Goal: Book appointment/travel/reservation

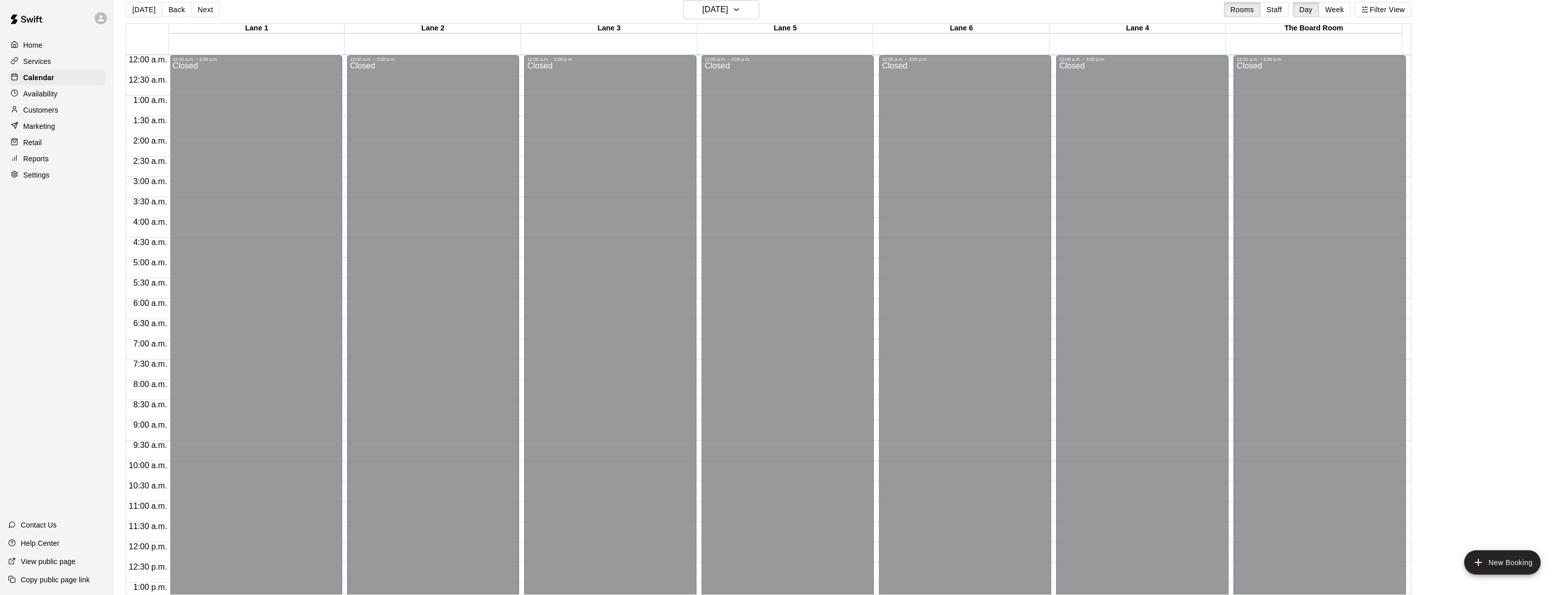
scroll to position [435, 0]
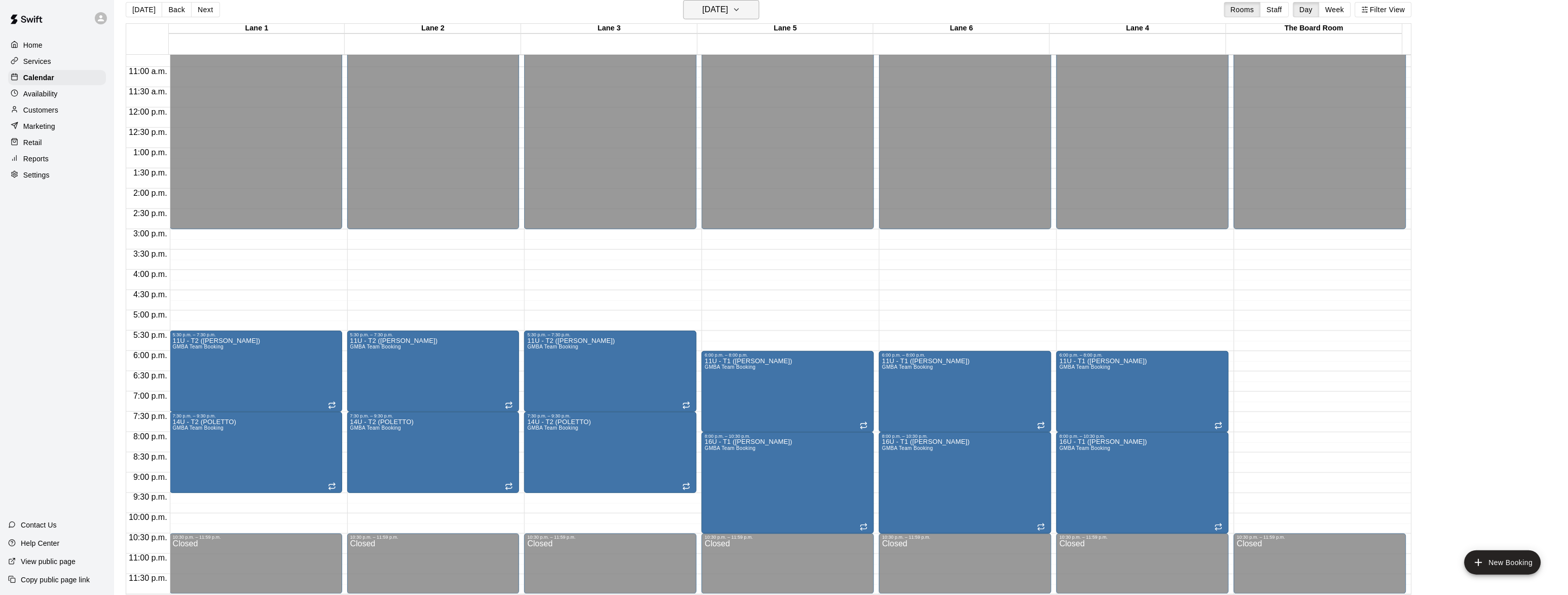
click at [704, 12] on h6 "[DATE]" at bounding box center [715, 9] width 26 height 14
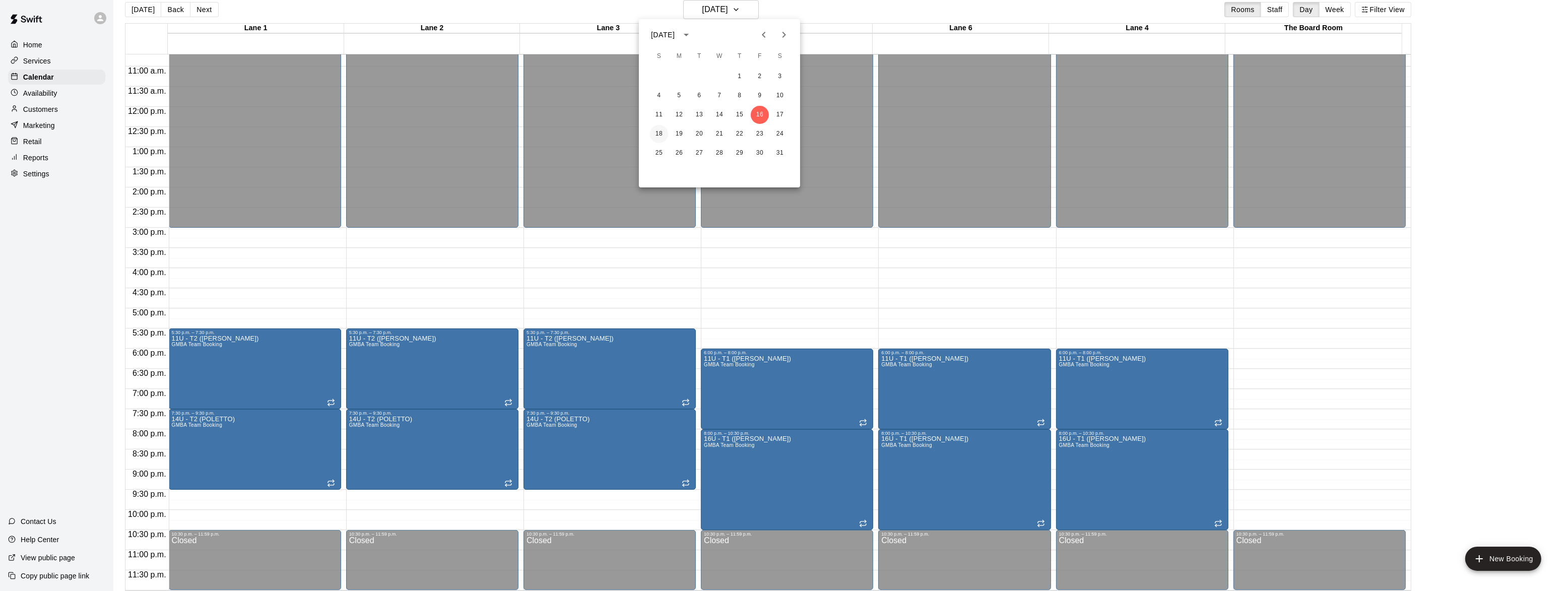
click at [662, 136] on button "18" at bounding box center [659, 134] width 18 height 18
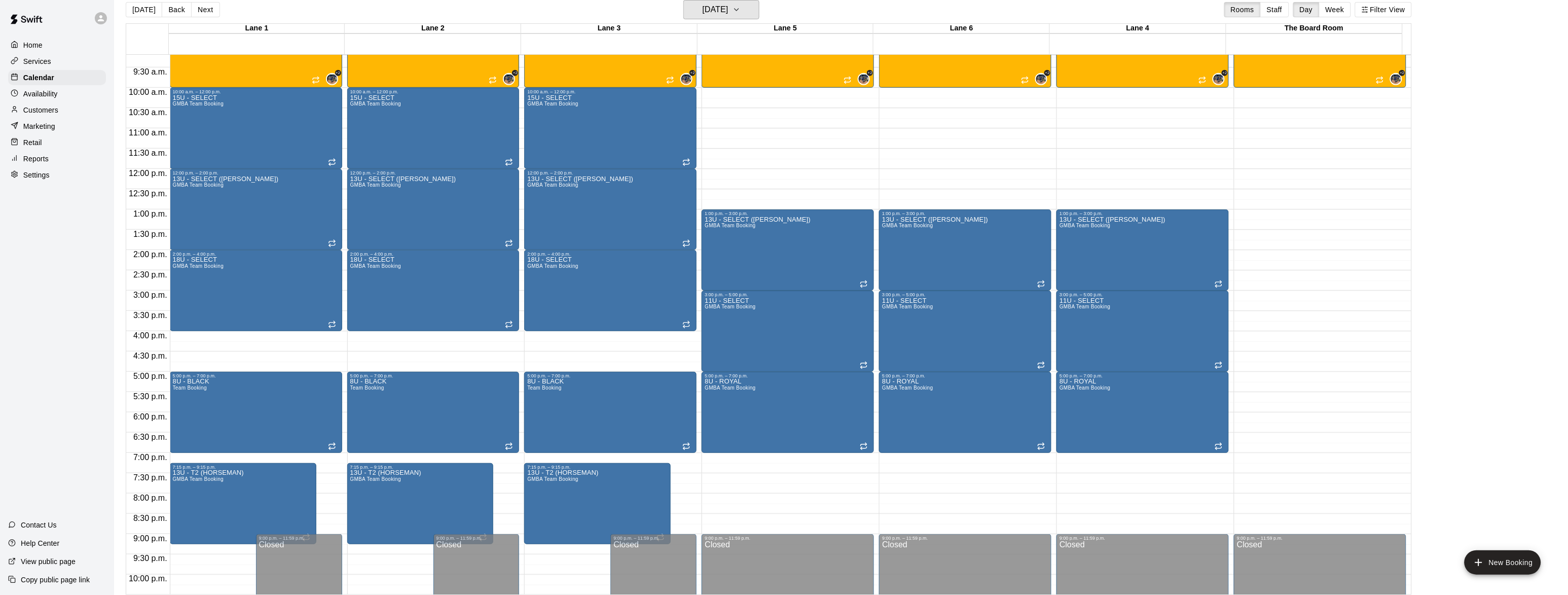
scroll to position [311, 0]
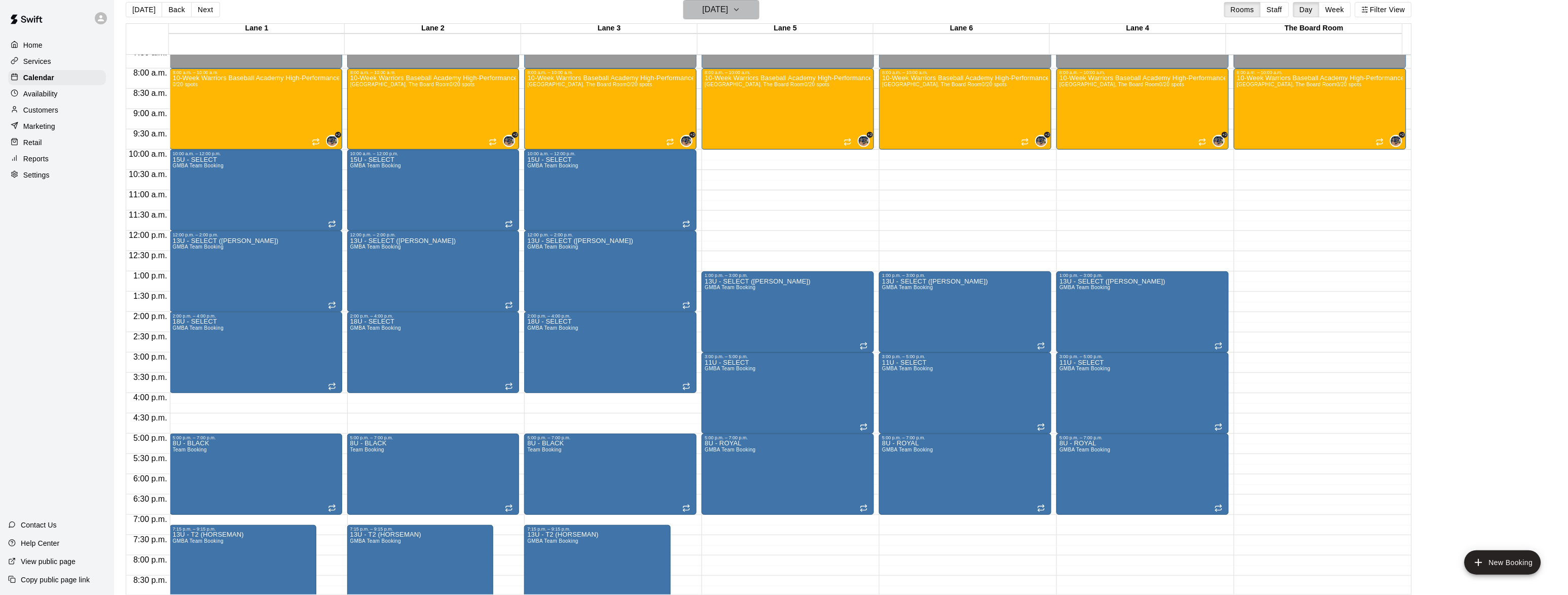
click at [702, 1] on button "[DATE]" at bounding box center [722, 9] width 76 height 19
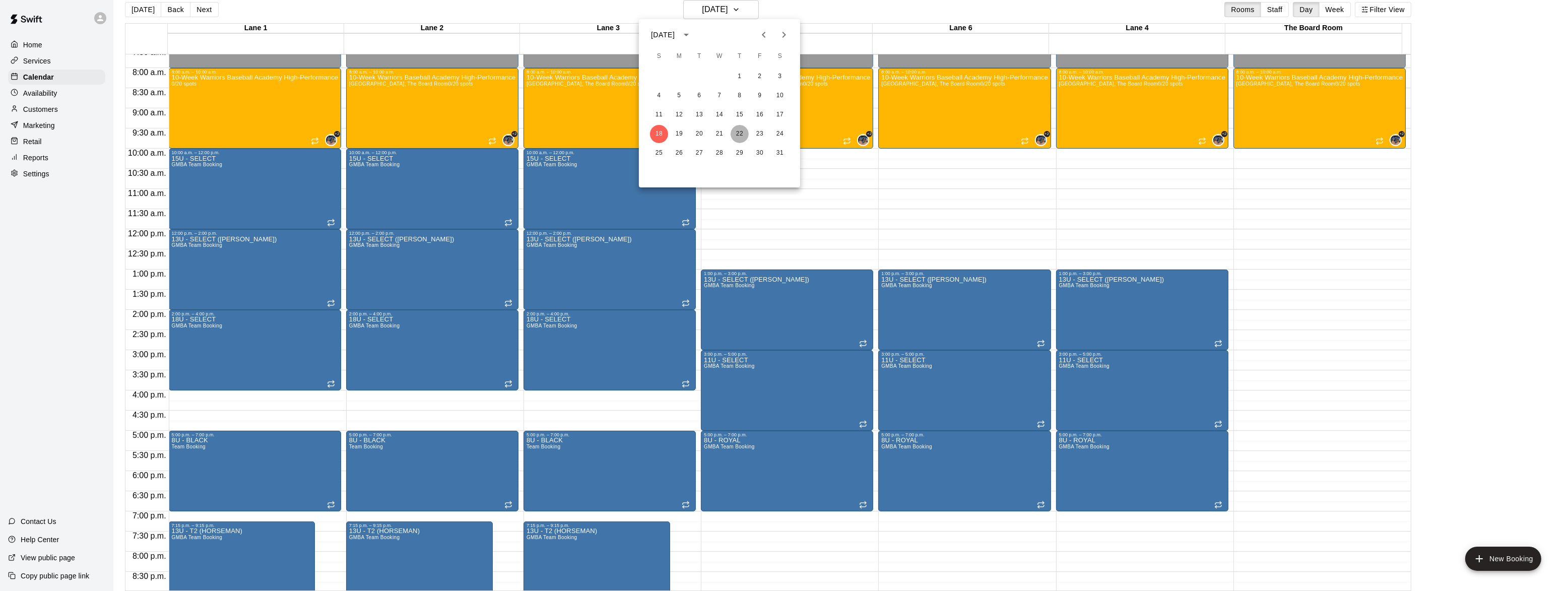
click at [744, 138] on button "22" at bounding box center [740, 134] width 18 height 18
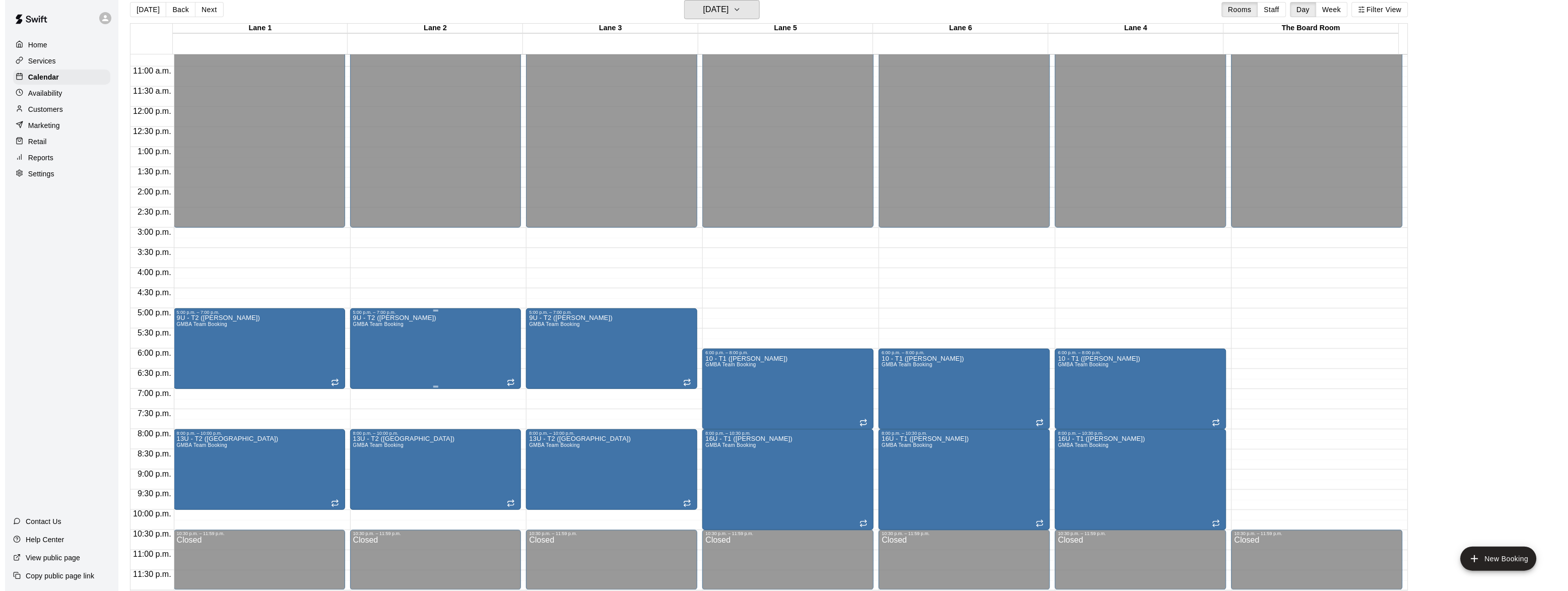
scroll to position [16, 0]
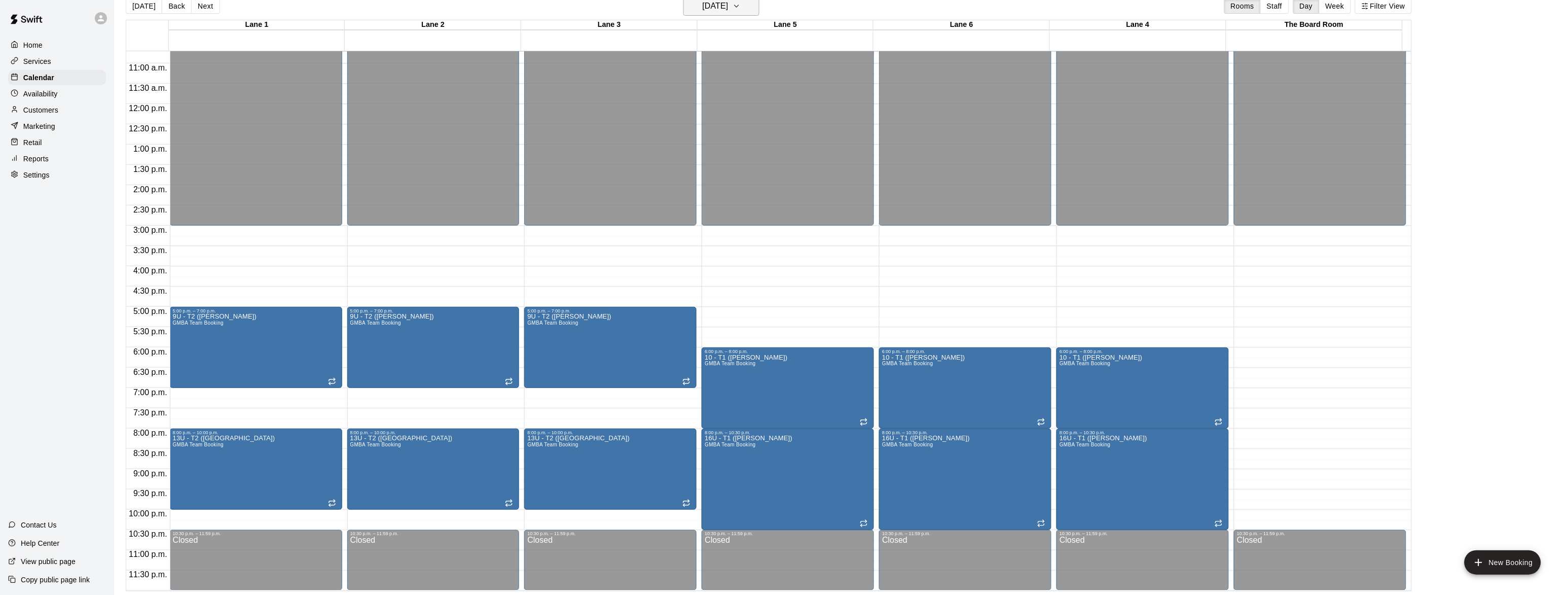
click at [728, 1] on h6 "[DATE]" at bounding box center [715, 6] width 26 height 14
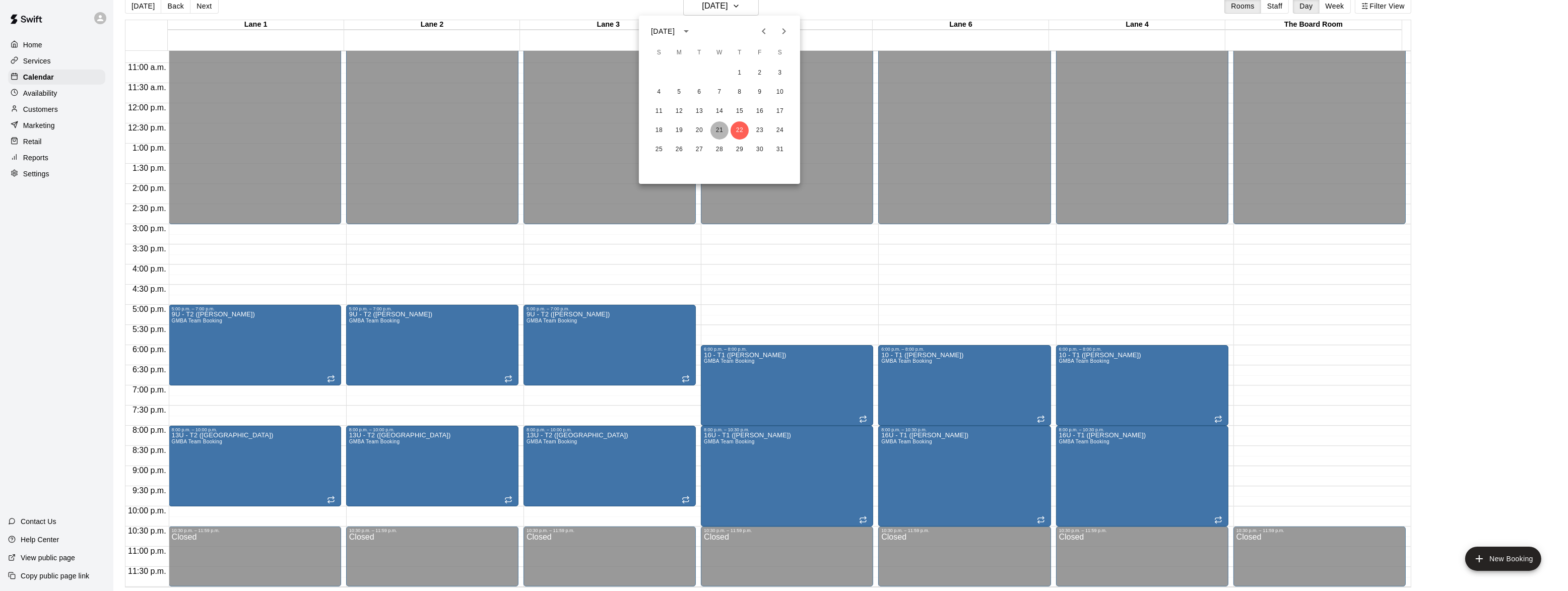
click at [720, 138] on button "21" at bounding box center [719, 130] width 18 height 18
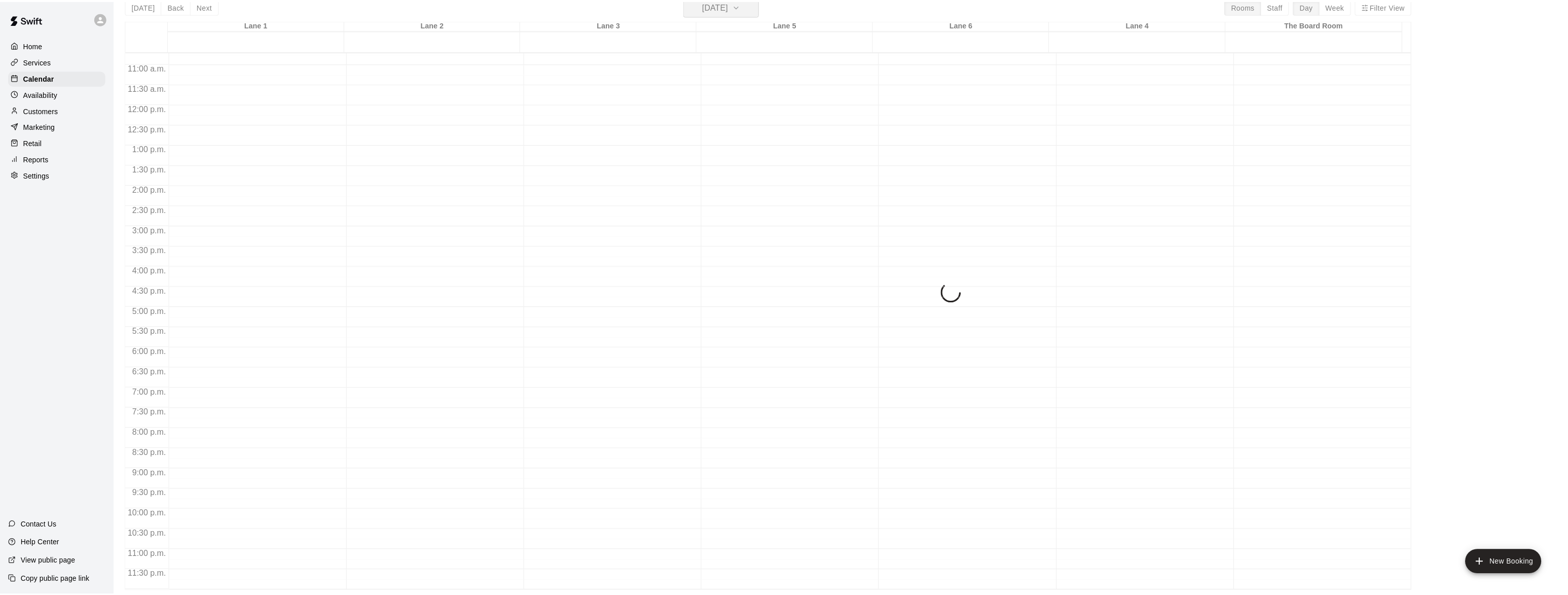
scroll to position [12, 0]
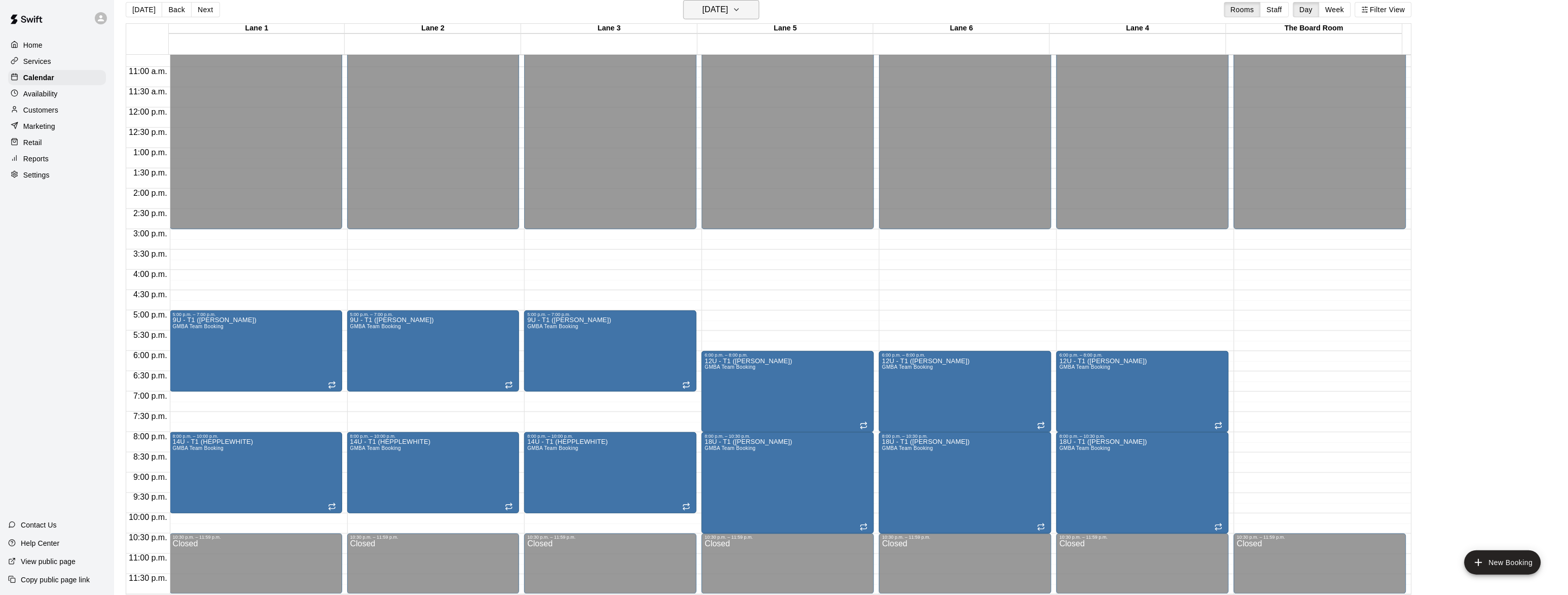
click at [728, 10] on h6 "[DATE]" at bounding box center [715, 9] width 26 height 14
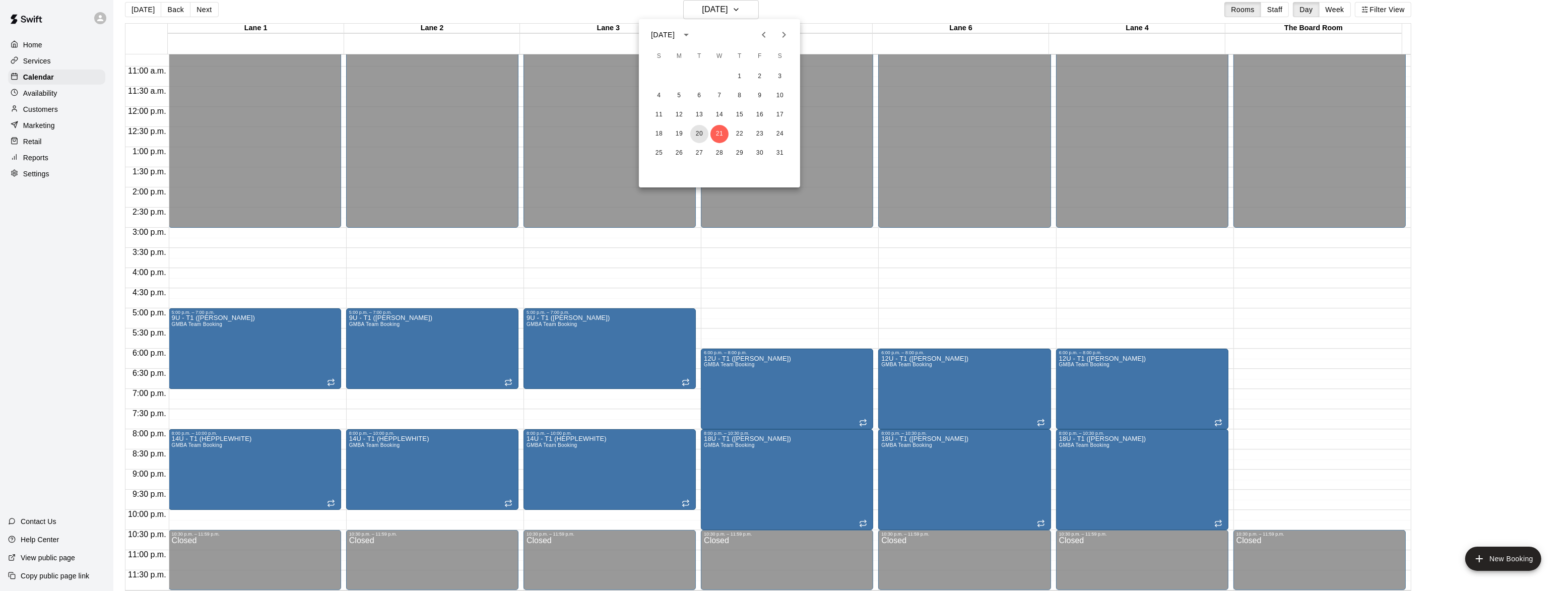
click at [698, 133] on button "20" at bounding box center [699, 134] width 18 height 18
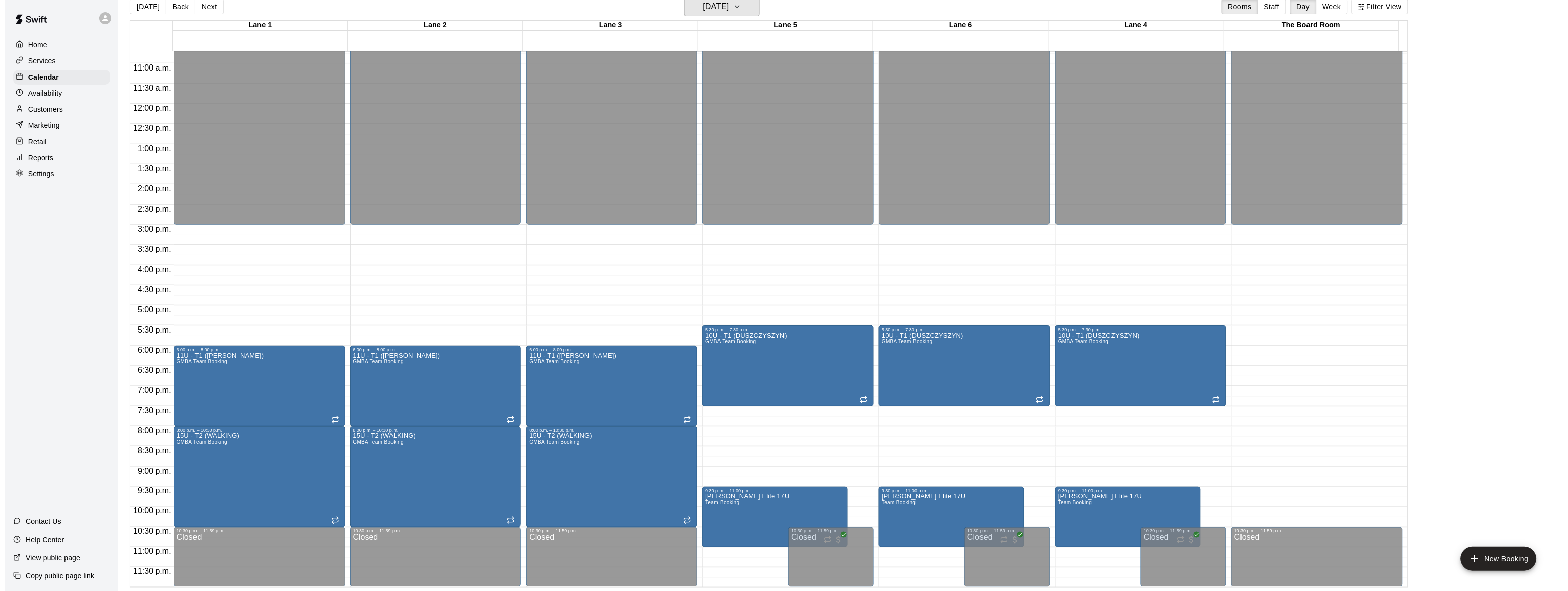
scroll to position [16, 0]
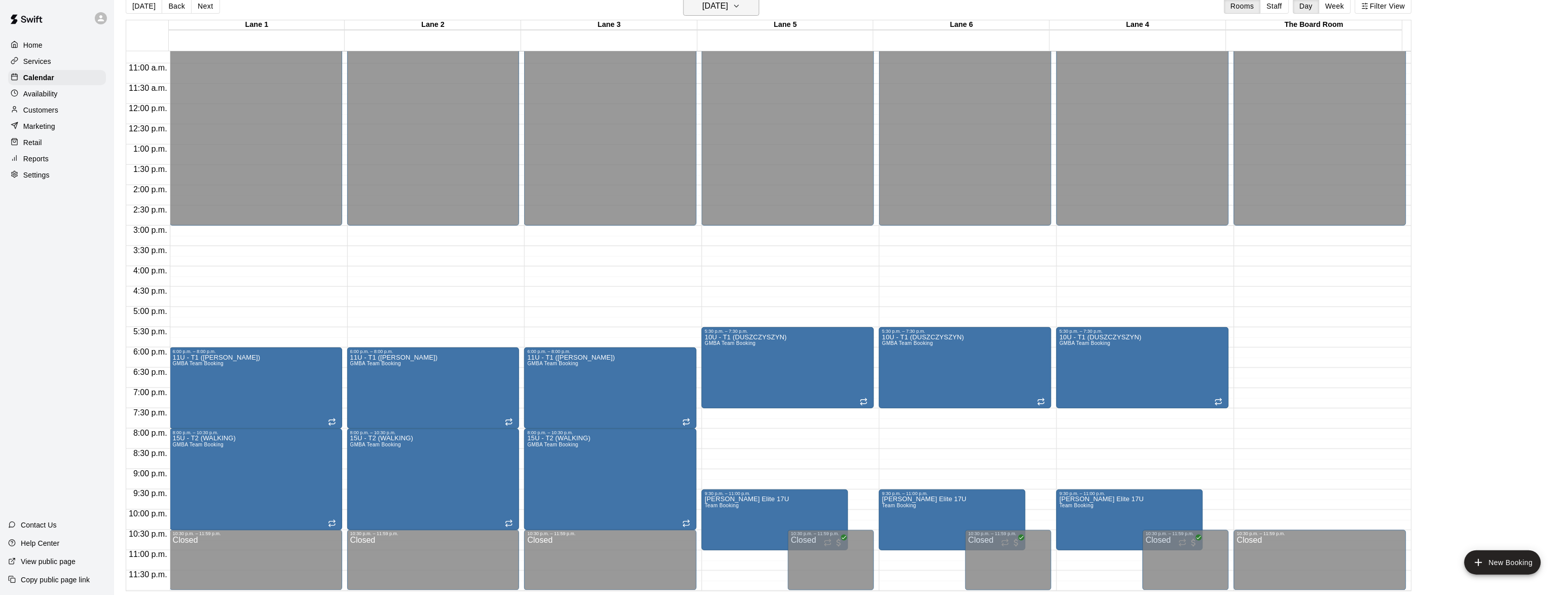
click at [728, 10] on h6 "[DATE]" at bounding box center [715, 6] width 26 height 14
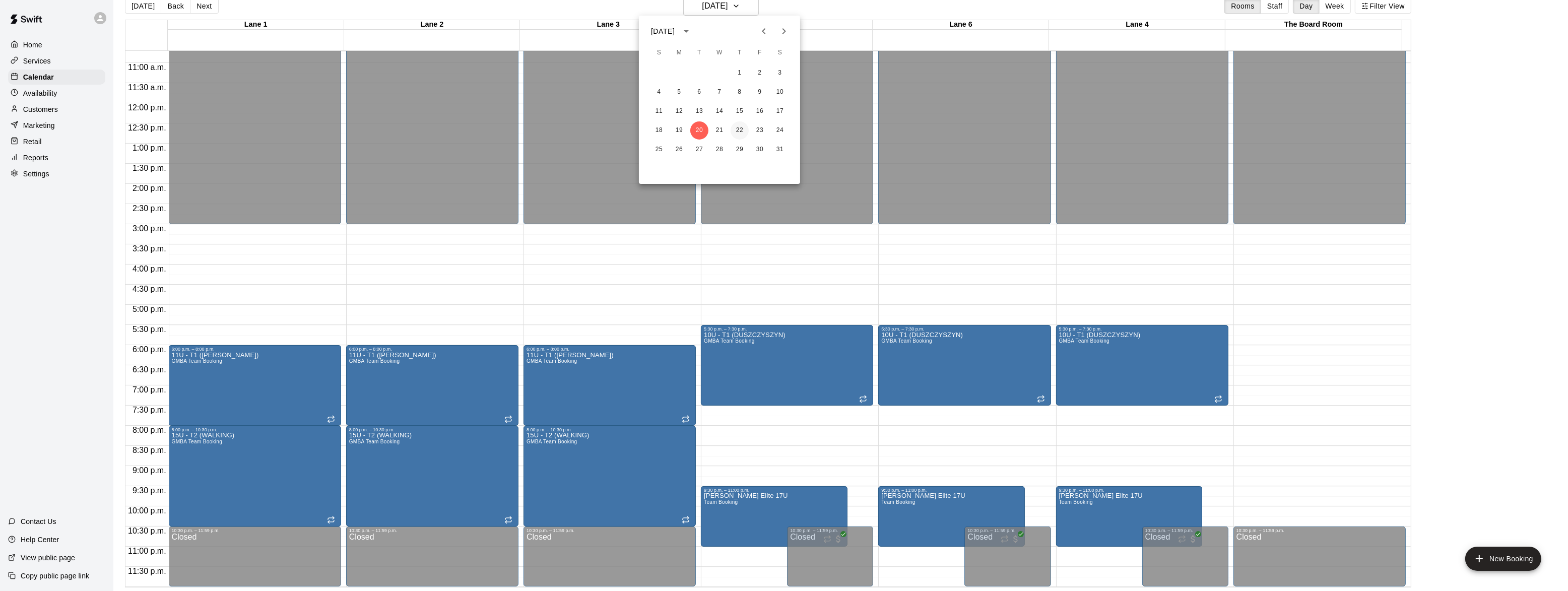
click at [740, 136] on button "22" at bounding box center [740, 130] width 18 height 18
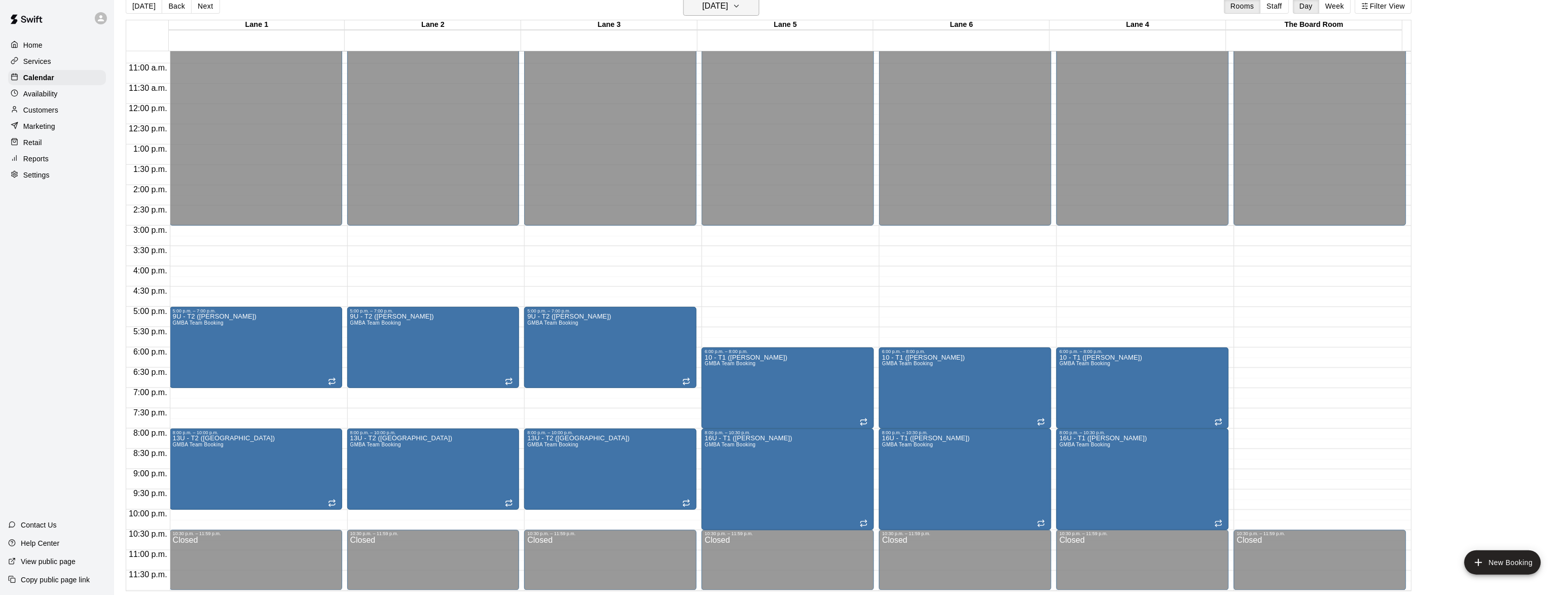
click at [703, 10] on h6 "[DATE]" at bounding box center [715, 6] width 26 height 14
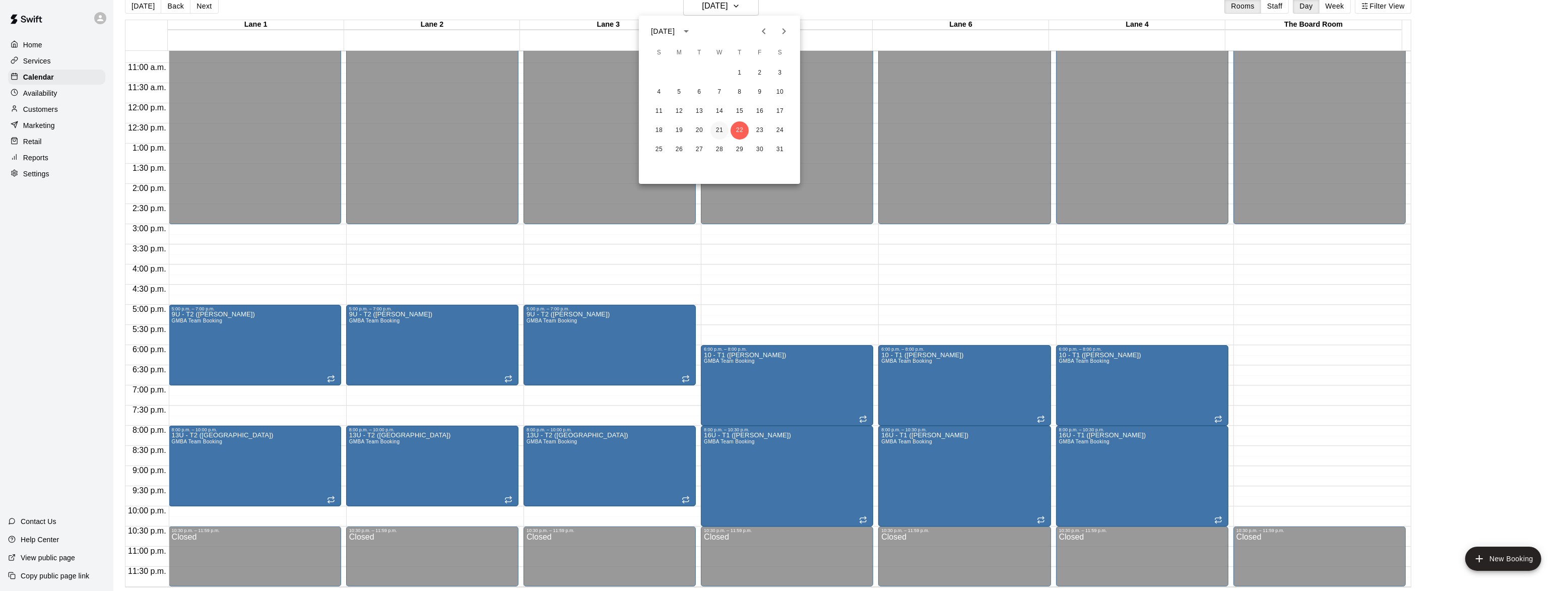
click at [719, 136] on button "21" at bounding box center [719, 130] width 18 height 18
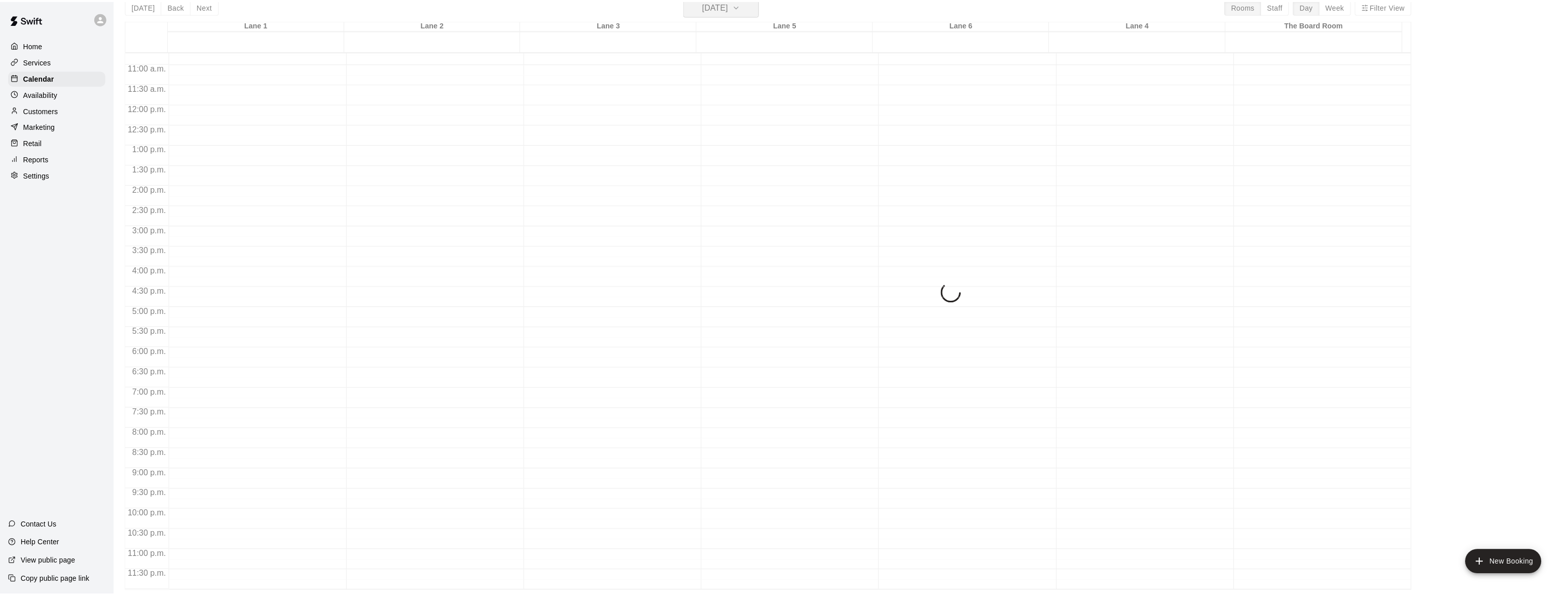
scroll to position [12, 0]
